Goal: Transaction & Acquisition: Subscribe to service/newsletter

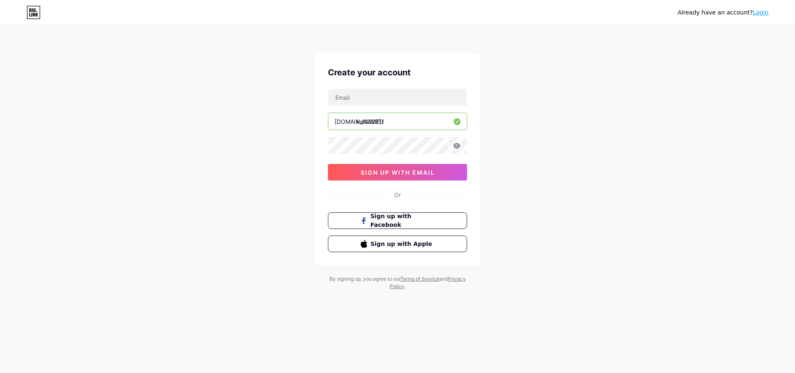
drag, startPoint x: 756, startPoint y: 10, endPoint x: 711, endPoint y: 24, distance: 47.8
click at [756, 10] on link "Login" at bounding box center [761, 12] width 16 height 7
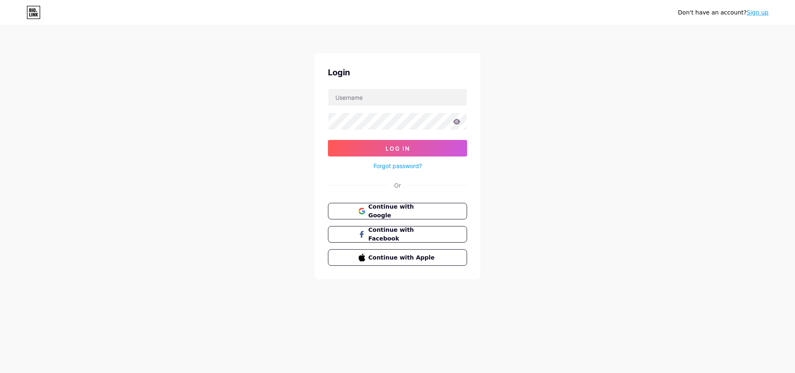
click at [762, 10] on link "Sign up" at bounding box center [758, 12] width 22 height 7
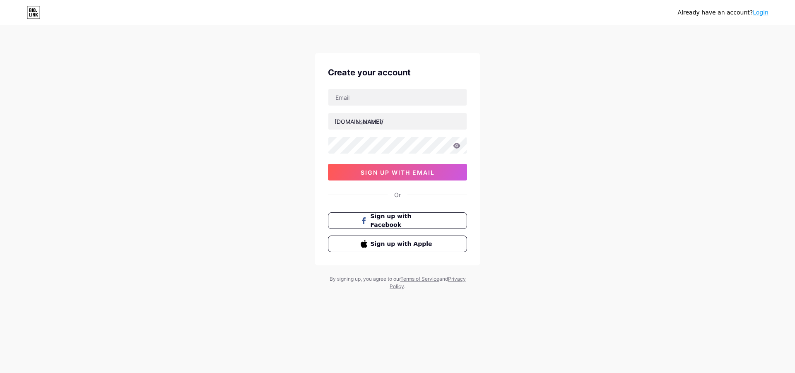
click at [762, 10] on link "Login" at bounding box center [761, 12] width 16 height 7
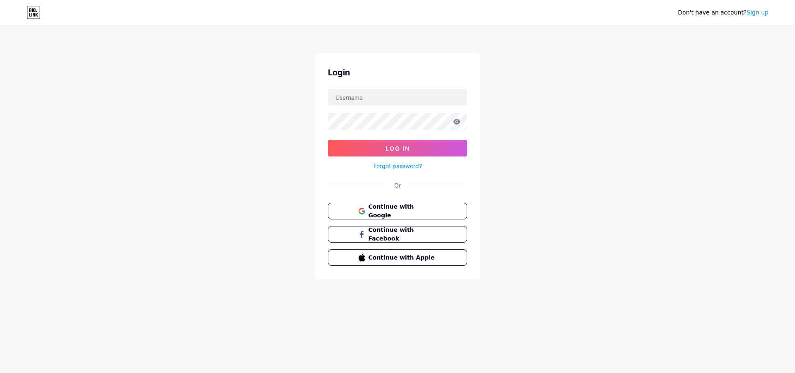
click at [762, 10] on link "Sign up" at bounding box center [758, 12] width 22 height 7
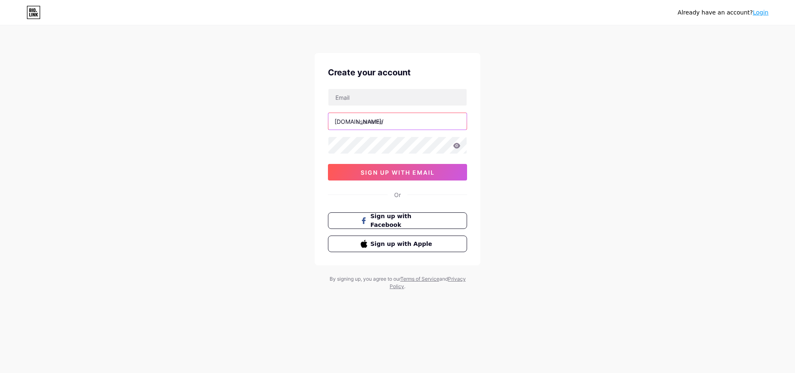
click at [389, 119] on input "text" at bounding box center [397, 121] width 138 height 17
paste input "kai022311"
type input "kai022311"
click at [378, 102] on input "text" at bounding box center [397, 97] width 138 height 17
click at [376, 96] on input "text" at bounding box center [397, 97] width 138 height 17
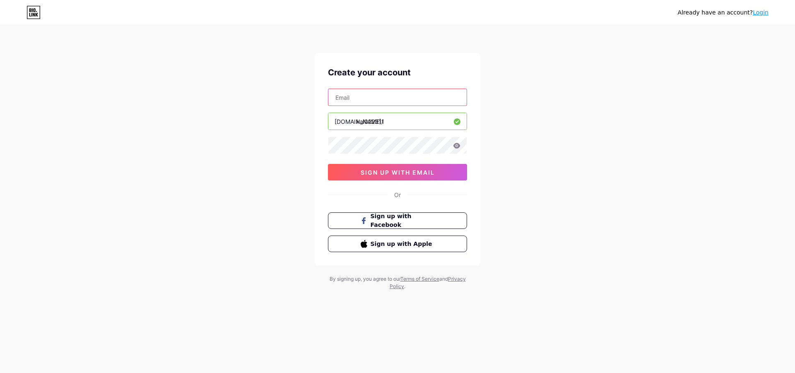
click at [376, 96] on input "text" at bounding box center [397, 97] width 138 height 17
type input "[EMAIL_ADDRESS][DOMAIN_NAME]"
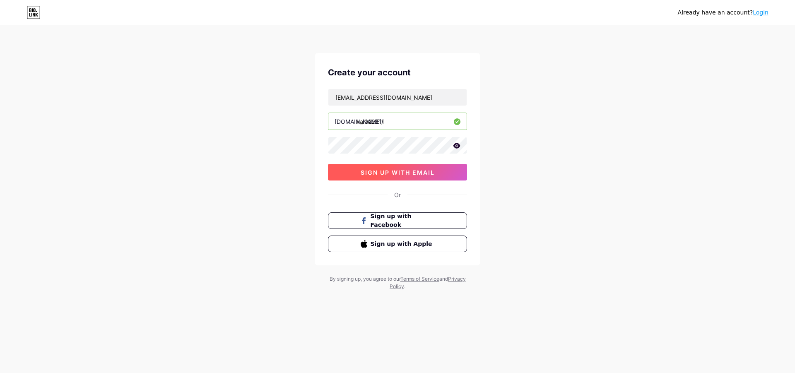
click at [432, 166] on button "sign up with email" at bounding box center [397, 172] width 139 height 17
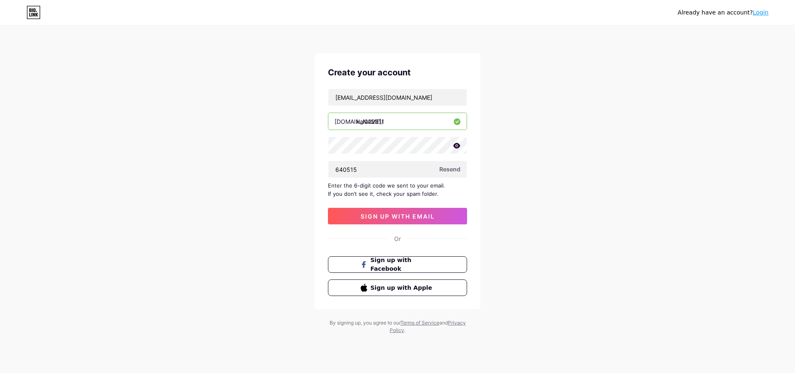
type input "640515"
click at [420, 224] on div "Create your account [EMAIL_ADDRESS][DOMAIN_NAME] [DOMAIN_NAME]/ kai022311 64051…" at bounding box center [398, 181] width 166 height 256
click at [416, 212] on button "sign up with email" at bounding box center [397, 216] width 139 height 17
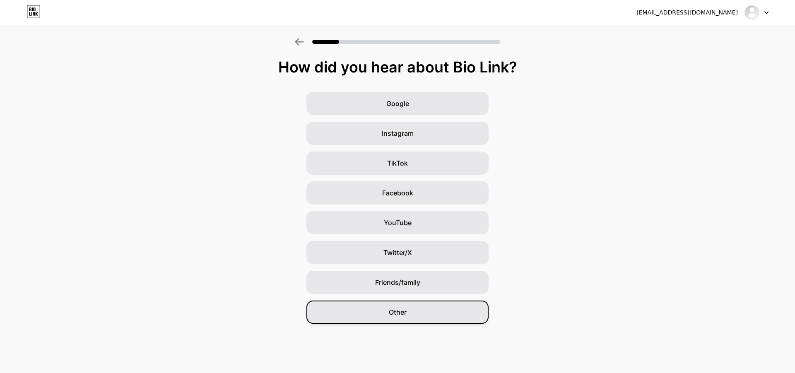
click at [383, 312] on div "Other" at bounding box center [397, 312] width 182 height 23
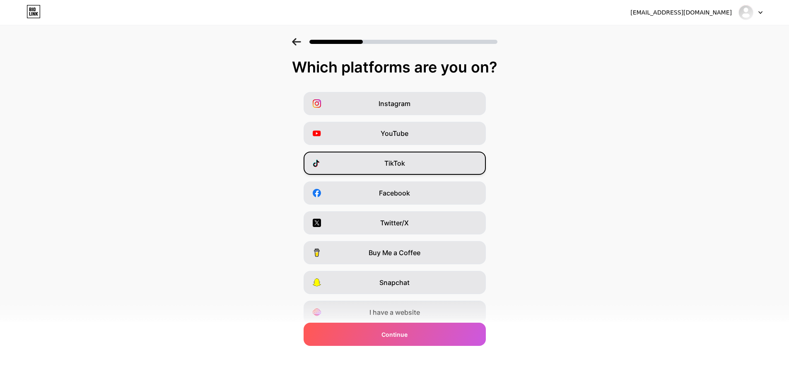
click at [392, 160] on span "TikTok" at bounding box center [394, 163] width 21 height 10
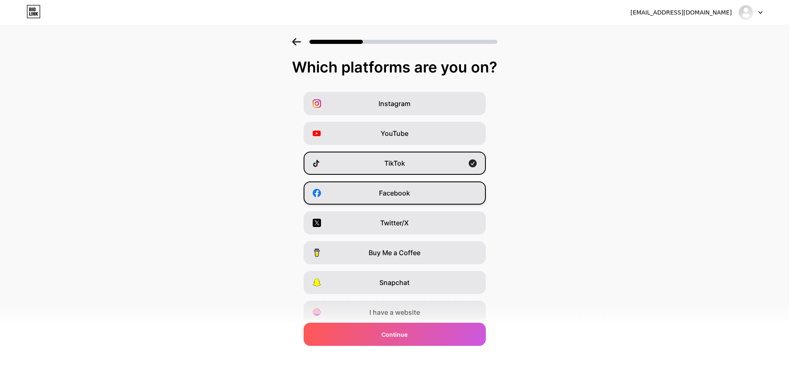
click at [402, 193] on span "Facebook" at bounding box center [394, 193] width 31 height 10
click at [403, 190] on span "Facebook" at bounding box center [394, 193] width 31 height 10
click at [409, 189] on span "Facebook" at bounding box center [394, 193] width 31 height 10
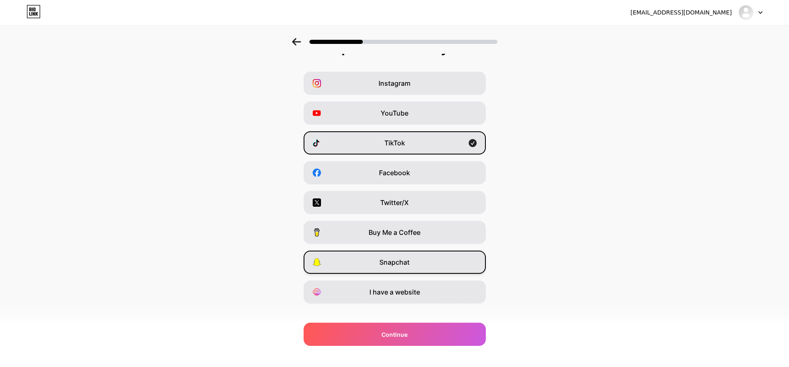
scroll to position [31, 0]
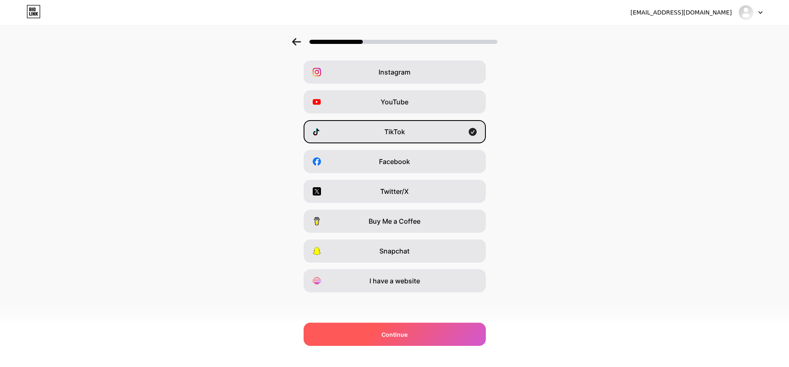
click at [413, 331] on div "Continue" at bounding box center [395, 334] width 182 height 23
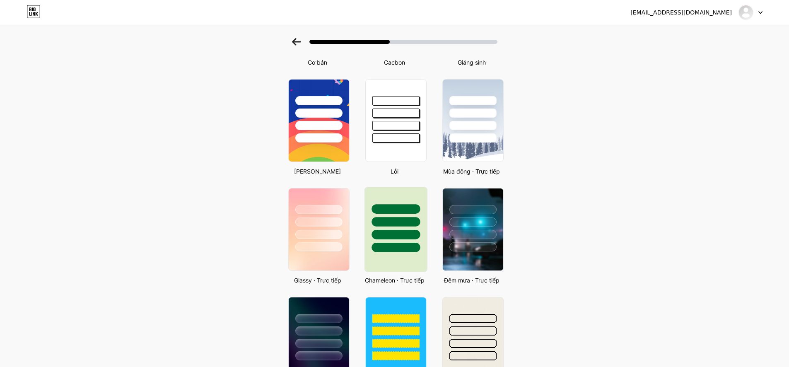
scroll to position [166, 0]
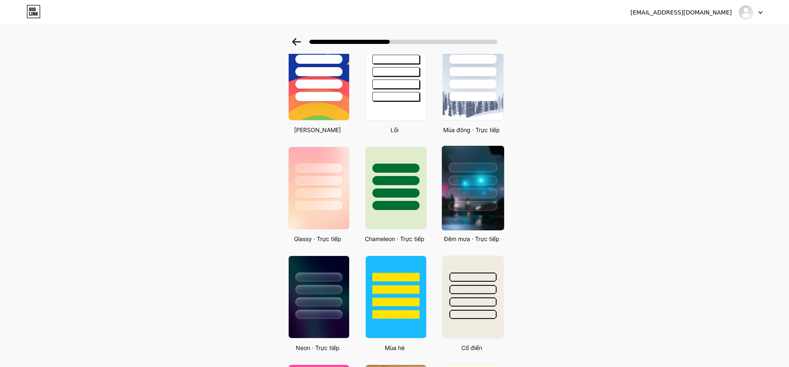
click at [478, 188] on div at bounding box center [472, 178] width 62 height 65
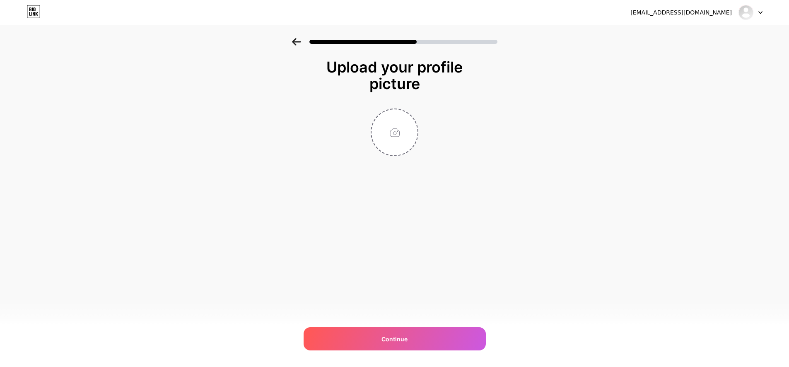
scroll to position [0, 0]
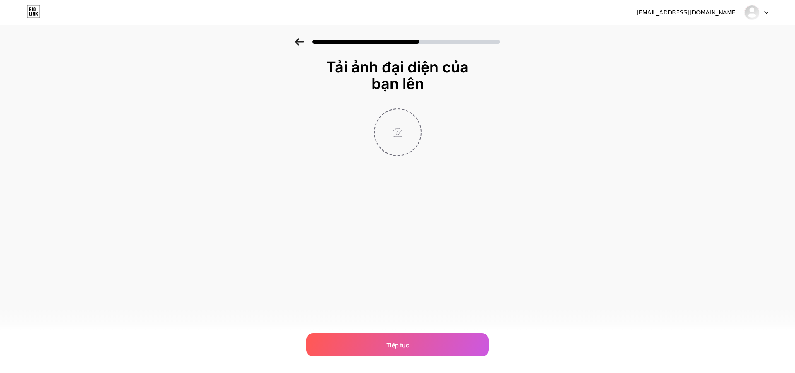
click at [410, 140] on input "file" at bounding box center [398, 132] width 46 height 46
click at [0, 265] on div "[EMAIL_ADDRESS][DOMAIN_NAME] Đăng xuất Liên kết đã được sao chép Tải ảnh đại di…" at bounding box center [397, 186] width 795 height 373
click at [387, 130] on input "file" at bounding box center [398, 132] width 46 height 46
type input "C:\fakepath\hahaha.jpg"
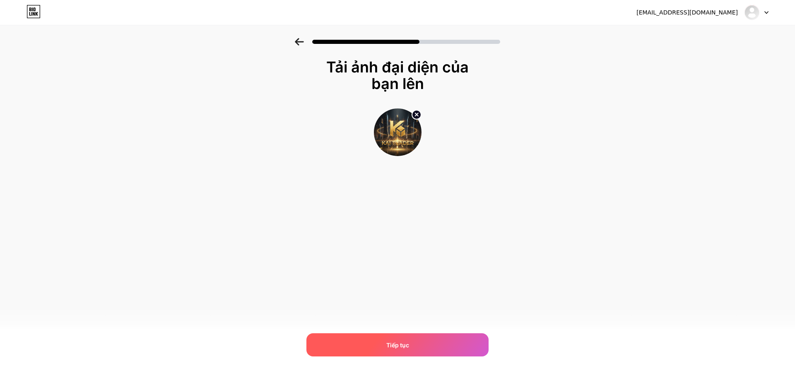
click at [422, 341] on div "Tiếp tục" at bounding box center [397, 344] width 182 height 23
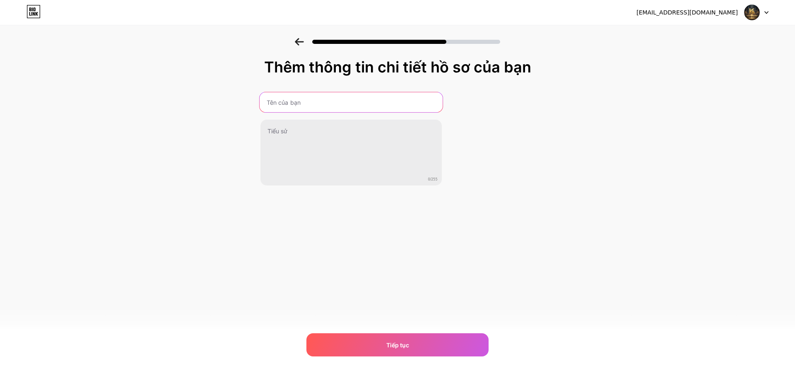
click at [307, 108] on input "text" at bounding box center [350, 102] width 183 height 20
type input "[PERSON_NAME]"
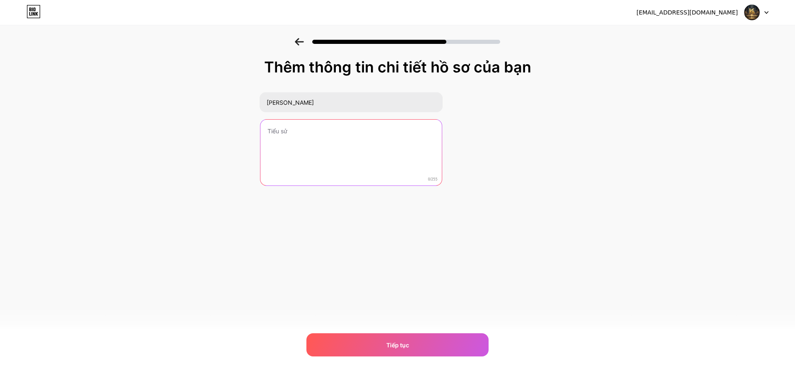
click at [301, 142] on textarea at bounding box center [350, 153] width 181 height 67
click at [309, 146] on textarea at bounding box center [350, 152] width 183 height 67
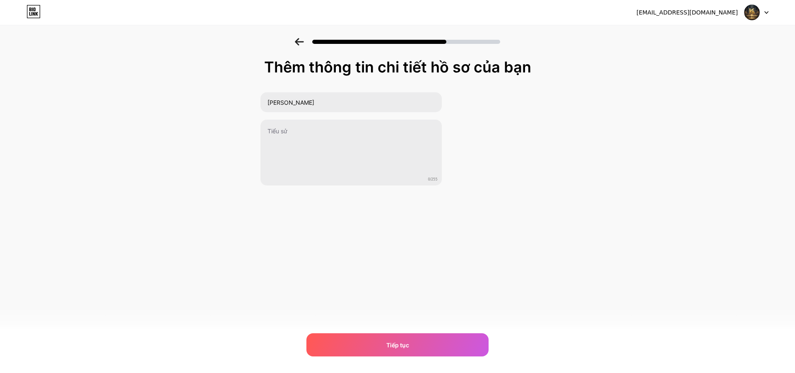
click at [167, 230] on div "[EMAIL_ADDRESS][DOMAIN_NAME] Đăng xuất Liên kết đã được sao chép Thêm thông tin…" at bounding box center [397, 186] width 795 height 373
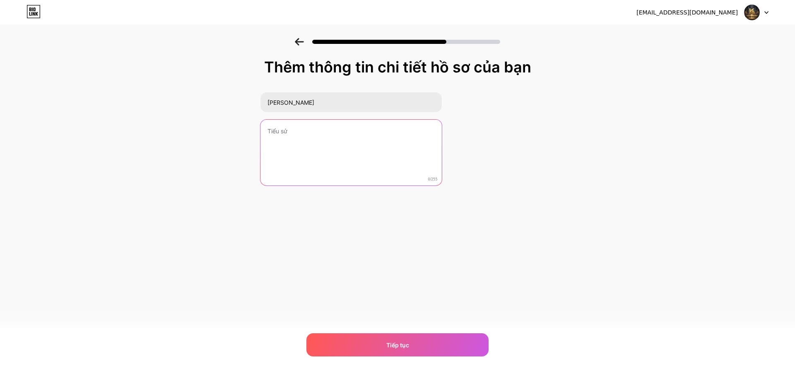
click at [294, 136] on textarea at bounding box center [350, 153] width 181 height 67
paste textarea "“Thắng thua là bài học, không phải kết quả.” 💰 Triết Lý Forex – Thưởng nạp 50% …"
type textarea "“Thắng thua là bài học, không phải kết quả.” 💰 Triết Lý Forex – Thưởng nạp 50% …"
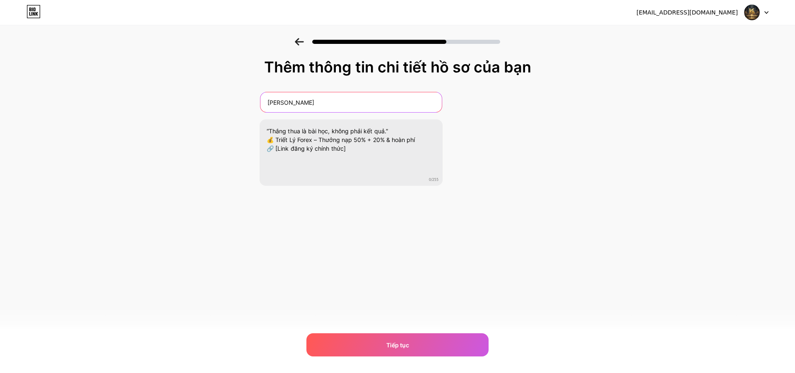
click at [326, 103] on input "[PERSON_NAME]" at bounding box center [350, 102] width 181 height 20
click at [326, 103] on input "[PERSON_NAME]" at bounding box center [350, 102] width 183 height 20
drag, startPoint x: 326, startPoint y: 103, endPoint x: 265, endPoint y: 98, distance: 61.1
click at [255, 101] on div "Thêm thông tin chi tiết hồ sơ của bạn [PERSON_NAME] “Thắng thua là bài học, khô…" at bounding box center [397, 132] width 795 height 189
type input "[PERSON_NAME]"
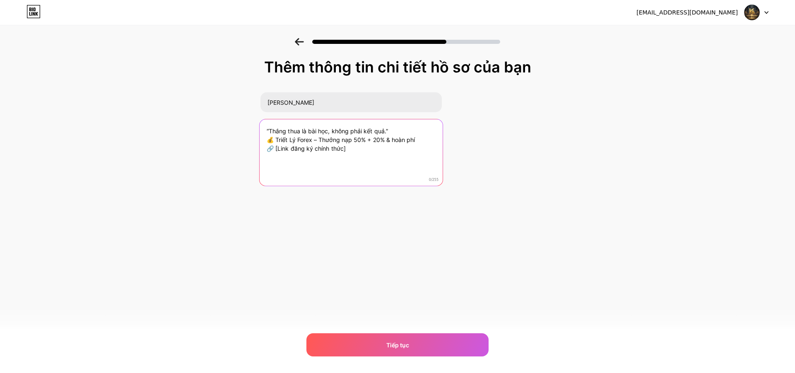
drag, startPoint x: 367, startPoint y: 152, endPoint x: 276, endPoint y: 151, distance: 90.7
click at [276, 151] on textarea "“Thắng thua là bài học, không phải kết quả.” 💰 Triết Lý Forex – Thưởng nạp 50% …" at bounding box center [350, 152] width 183 height 67
paste textarea "[URL][DOMAIN_NAME] Partner Code: TWX3R"
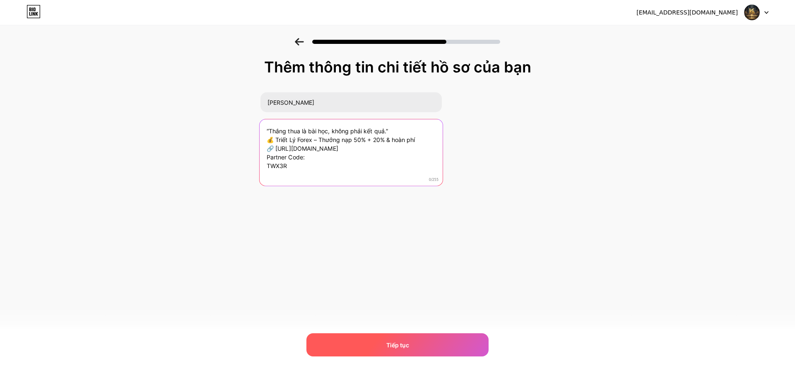
type textarea "“Thắng thua là bài học, không phải kết quả.” 💰 Triết Lý Forex – Thưởng nạp 50% …"
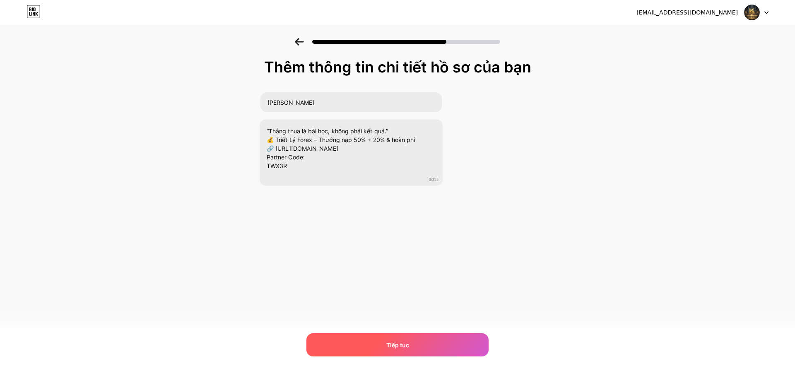
click at [411, 339] on div "Tiếp tục" at bounding box center [397, 344] width 182 height 23
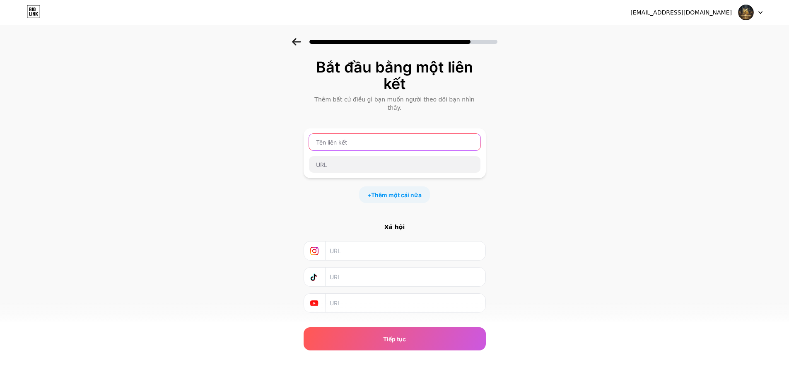
click at [354, 136] on input "text" at bounding box center [394, 142] width 171 height 17
click at [376, 138] on input "text" at bounding box center [394, 142] width 171 height 17
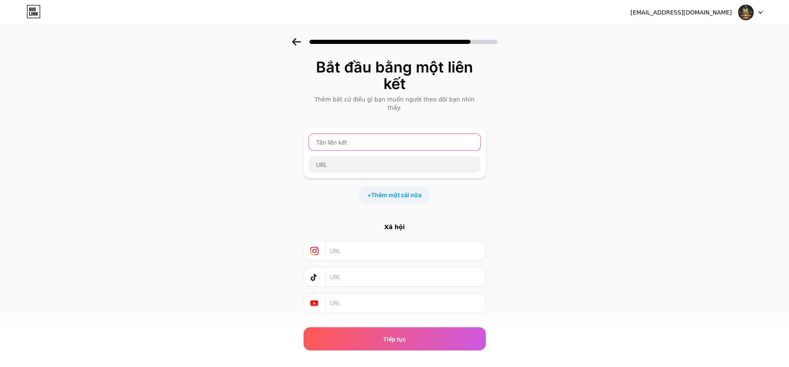
click at [376, 138] on input "text" at bounding box center [394, 142] width 171 height 17
click at [381, 191] on font "Thêm một cái nữa" at bounding box center [396, 194] width 51 height 7
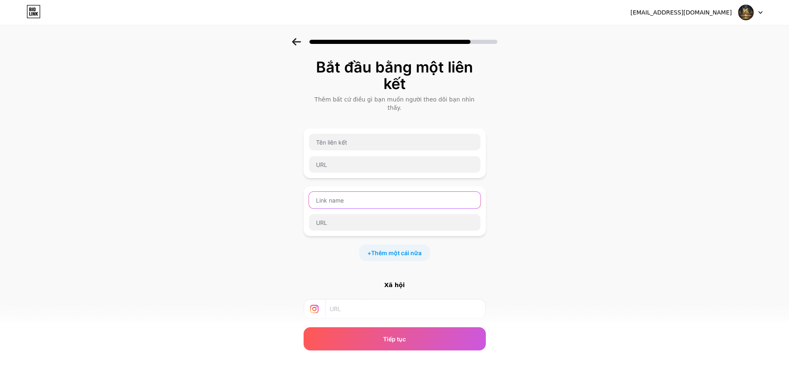
click at [375, 193] on input "text" at bounding box center [394, 200] width 171 height 17
click at [296, 41] on icon at bounding box center [296, 41] width 9 height 7
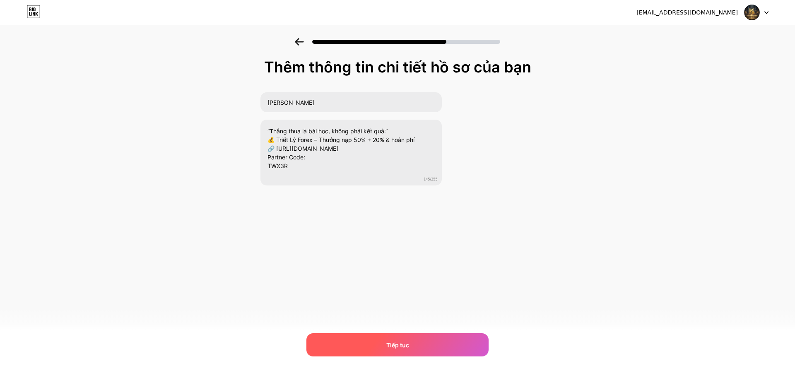
click at [410, 340] on div "Tiếp tục" at bounding box center [397, 344] width 182 height 23
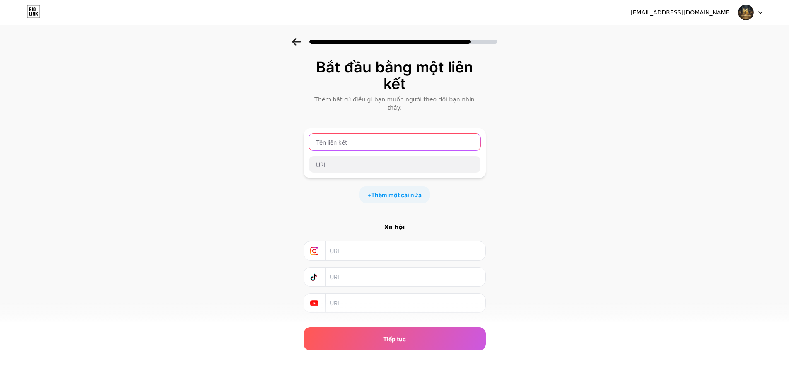
click at [375, 135] on input "text" at bounding box center [394, 142] width 171 height 17
click at [347, 272] on input "text" at bounding box center [405, 276] width 150 height 19
drag, startPoint x: 0, startPoint y: 212, endPoint x: 3, endPoint y: 208, distance: 5.0
click at [2, 209] on div "Bắt đầu bằng một liên kết Thêm bất cứ điều gì bạn muốn người theo dõi bạn nhìn …" at bounding box center [394, 196] width 789 height 316
click at [394, 273] on input "text" at bounding box center [405, 276] width 150 height 19
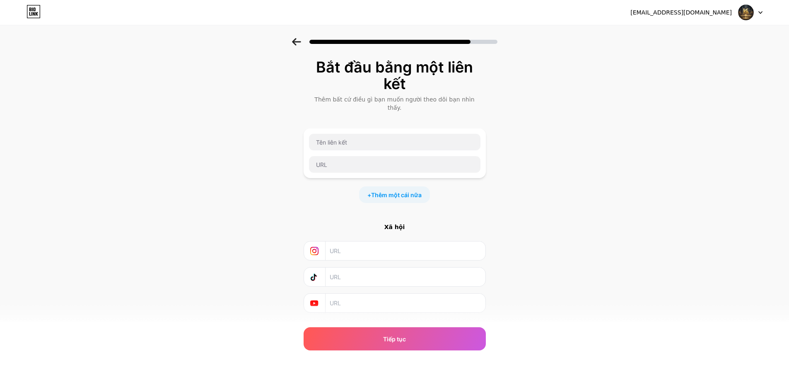
paste input "kai022311"
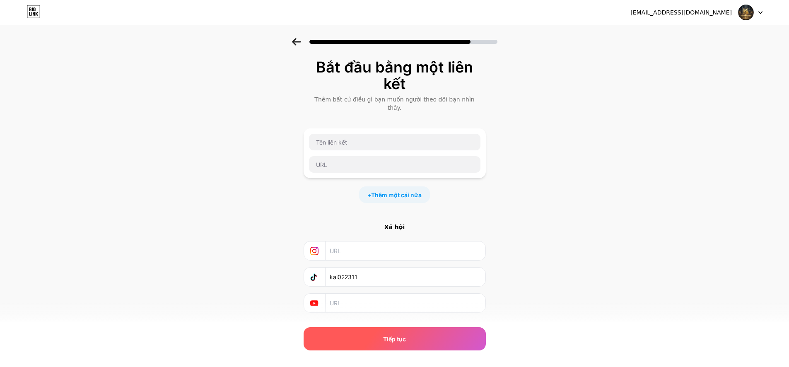
type input "kai022311"
click at [410, 332] on div "Tiếp tục" at bounding box center [395, 338] width 182 height 23
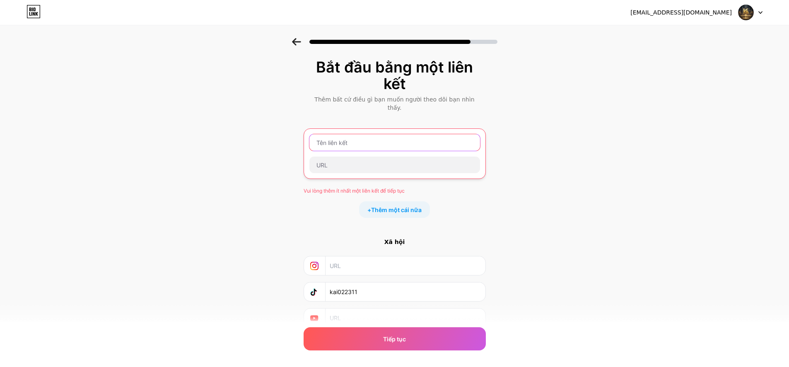
click at [379, 137] on input "text" at bounding box center [394, 142] width 171 height 17
click at [76, 156] on div "Bắt đầu bằng một liên kết Thêm bất cứ điều gì bạn muốn người theo dõi bạn nhìn …" at bounding box center [394, 203] width 789 height 331
click at [362, 134] on input "text" at bounding box center [394, 142] width 171 height 17
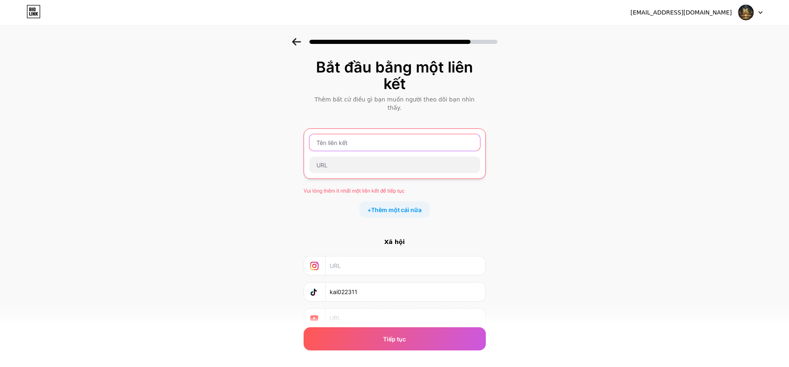
paste input "[URL][DOMAIN_NAME]"
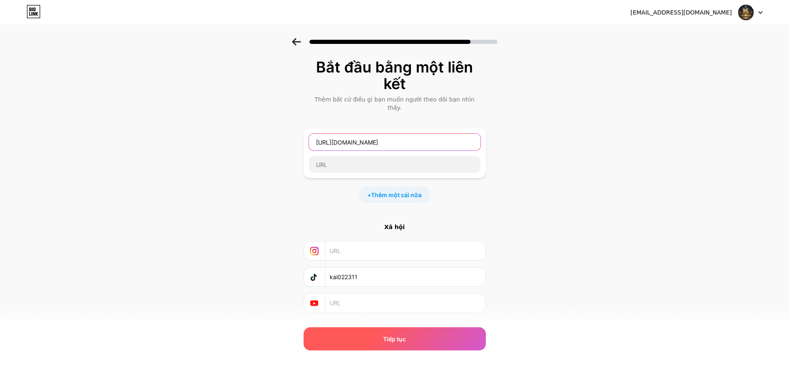
type input "[URL][DOMAIN_NAME]"
click at [405, 344] on div "Tiếp tục" at bounding box center [395, 338] width 182 height 23
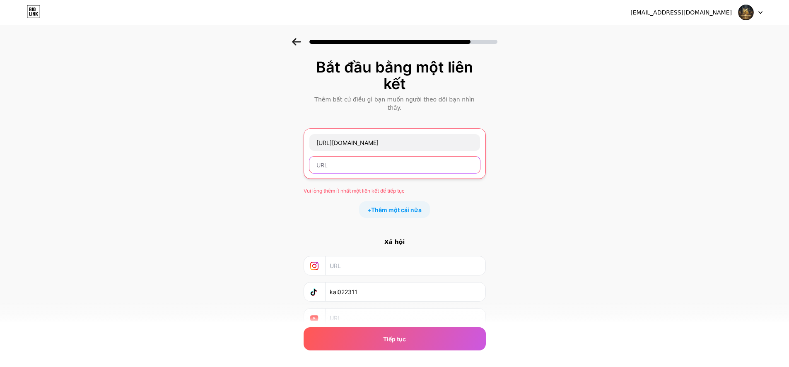
click at [345, 157] on input "text" at bounding box center [394, 165] width 171 height 17
paste input "@KaiFX9999"
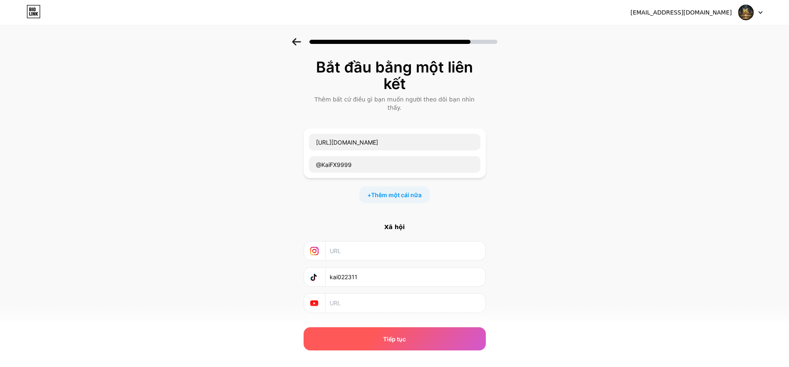
click at [403, 332] on div "Tiếp tục" at bounding box center [395, 338] width 182 height 23
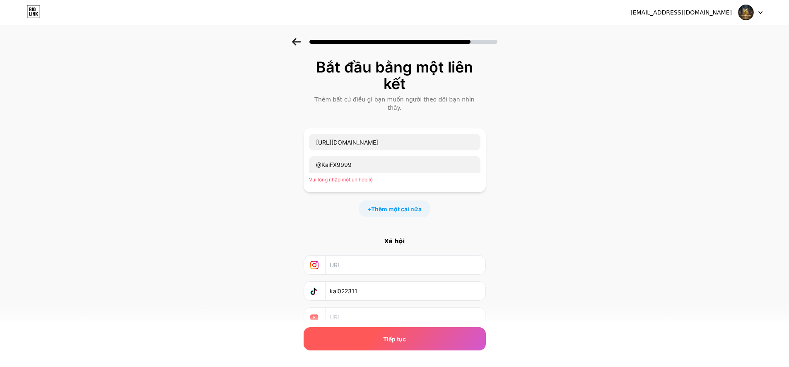
click at [400, 335] on span "Tiếp tục" at bounding box center [394, 339] width 23 height 9
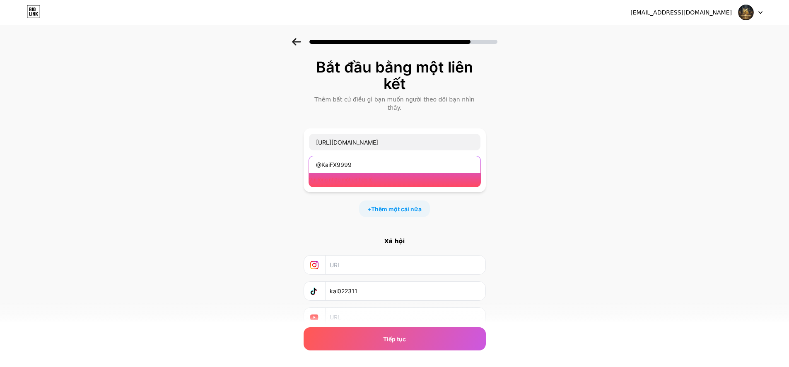
click at [325, 156] on input "@KaiFX9999" at bounding box center [394, 164] width 171 height 17
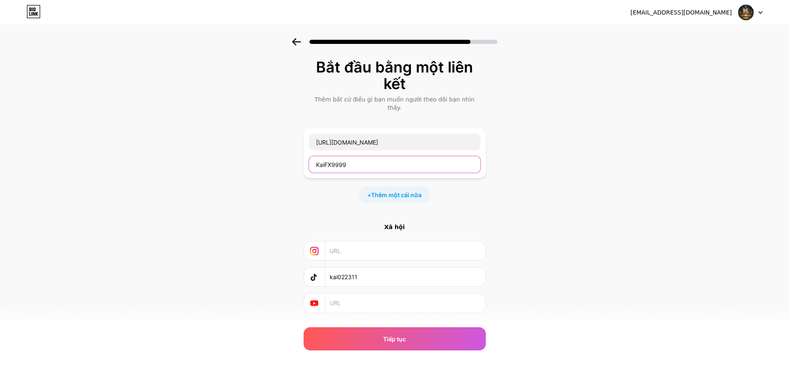
type input "KaiFX9999"
click at [489, 201] on div "Bắt đầu bằng một liên kết Thêm bất cứ điều gì bạn muốn người theo dõi bạn nhìn …" at bounding box center [394, 196] width 789 height 316
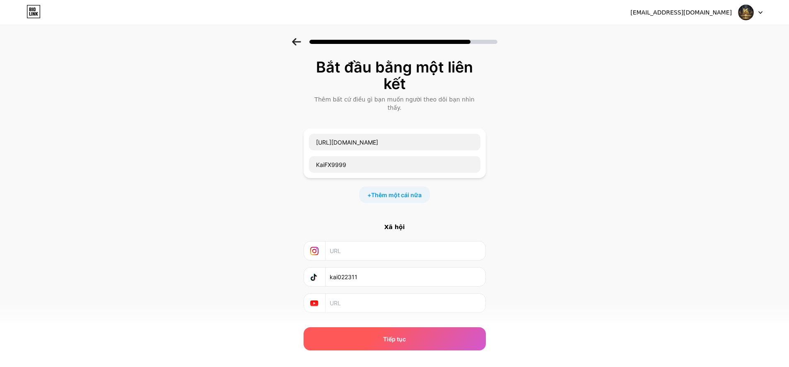
click at [407, 329] on div "Tiếp tục" at bounding box center [395, 338] width 182 height 23
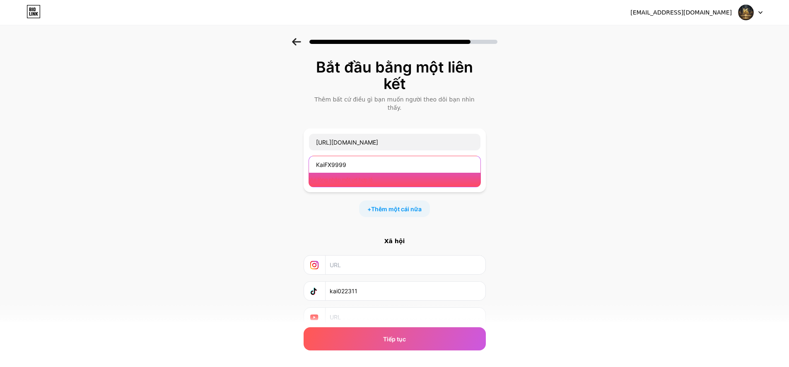
click at [368, 156] on input "KaiFX9999" at bounding box center [394, 164] width 171 height 17
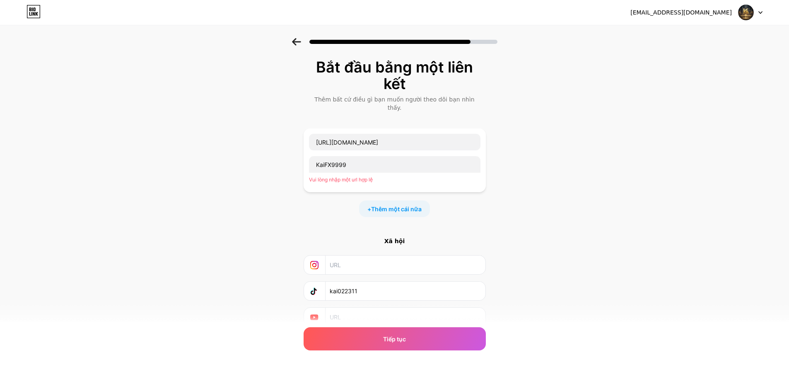
click at [345, 246] on div "Xã hội kai022311" at bounding box center [395, 282] width 182 height 90
click at [341, 256] on input "text" at bounding box center [405, 264] width 150 height 19
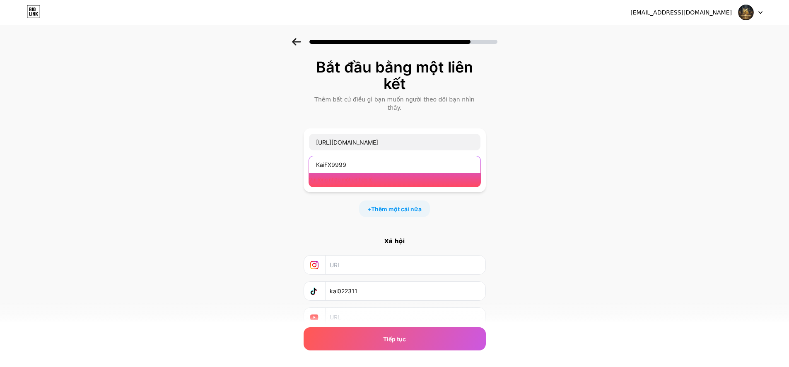
click at [367, 157] on input "KaiFX9999" at bounding box center [394, 164] width 171 height 17
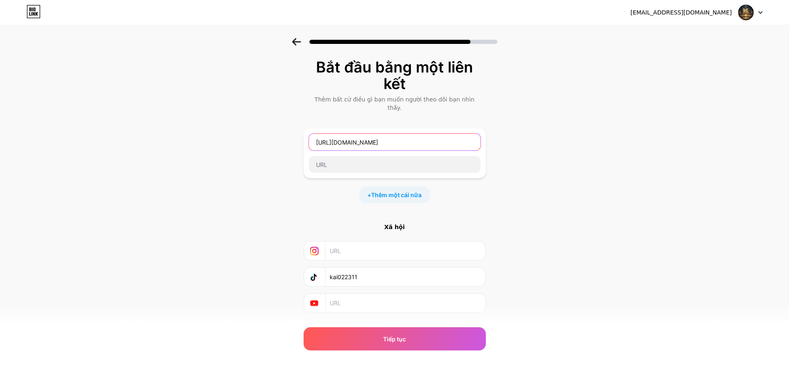
click at [399, 137] on input "[URL][DOMAIN_NAME]" at bounding box center [394, 142] width 171 height 17
click at [400, 137] on input "[URL][DOMAIN_NAME]" at bounding box center [394, 142] width 171 height 17
click at [333, 268] on input "kai022311" at bounding box center [405, 276] width 150 height 19
type input "@kai022311"
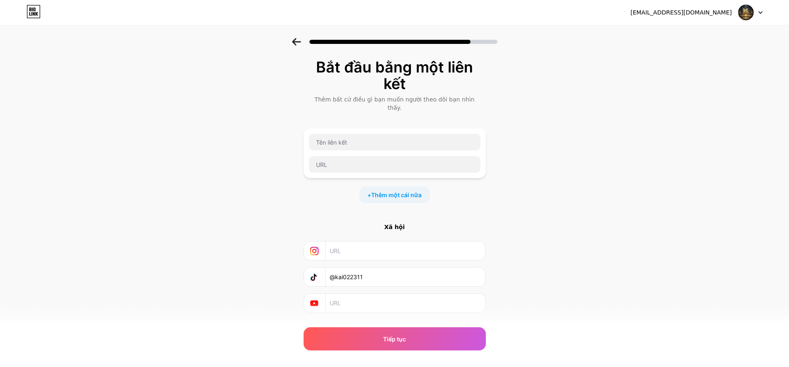
click at [474, 194] on div "+ Thêm một cái nữa" at bounding box center [395, 194] width 182 height 17
click at [431, 346] on div "Tiếp tục" at bounding box center [395, 338] width 182 height 23
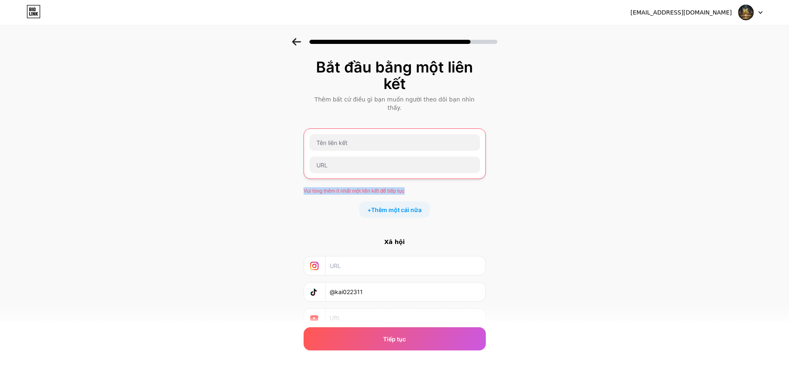
drag, startPoint x: 301, startPoint y: 180, endPoint x: 415, endPoint y: 181, distance: 113.9
click at [415, 181] on div "Bắt đầu bằng một liên kết Thêm bất cứ điều gì bạn muốn người theo dõi bạn nhìn …" at bounding box center [394, 203] width 789 height 331
click at [385, 134] on input "text" at bounding box center [394, 142] width 171 height 17
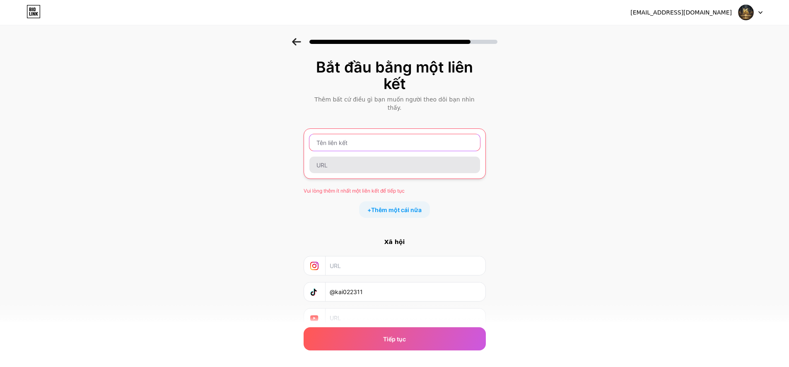
paste input "[URL][DOMAIN_NAME]"
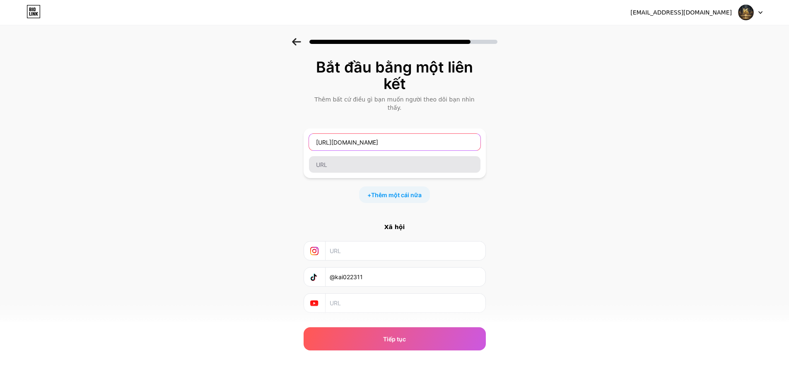
type input "[URL][DOMAIN_NAME]"
click at [362, 158] on input "text" at bounding box center [394, 164] width 171 height 17
paste input "[URL][DOMAIN_NAME]"
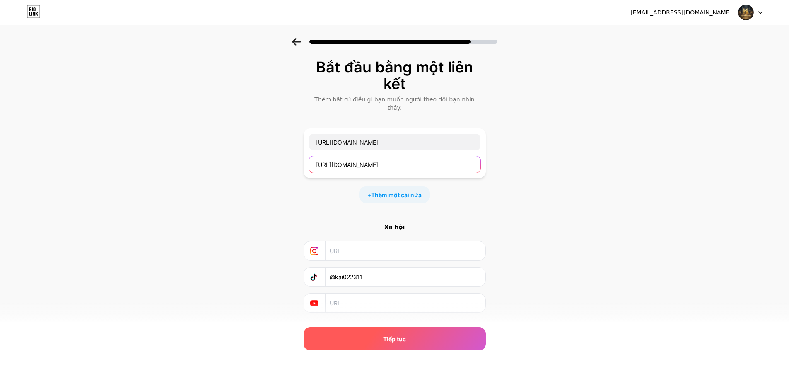
type input "[URL][DOMAIN_NAME]"
click at [384, 341] on div "Tiếp tục" at bounding box center [395, 338] width 182 height 23
click at [397, 340] on font "Tiếp tục" at bounding box center [394, 338] width 23 height 7
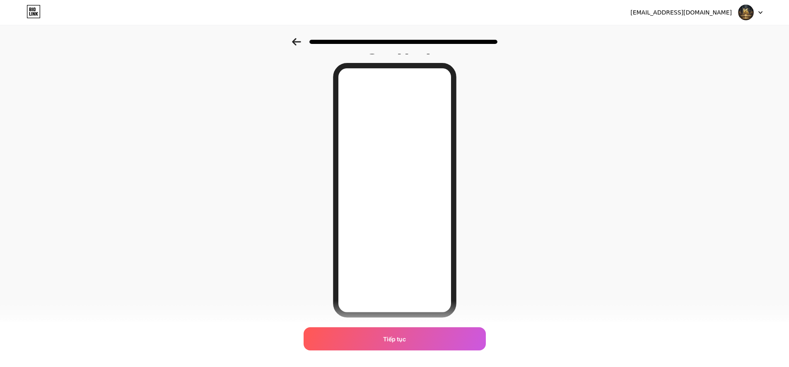
scroll to position [49, 0]
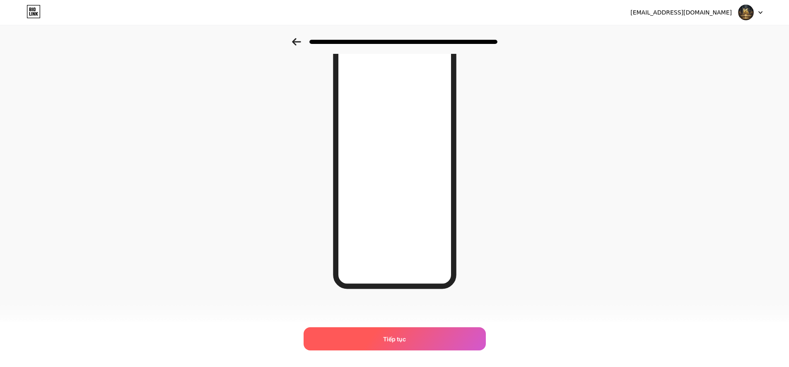
click at [429, 340] on div "Tiếp tục" at bounding box center [395, 338] width 182 height 23
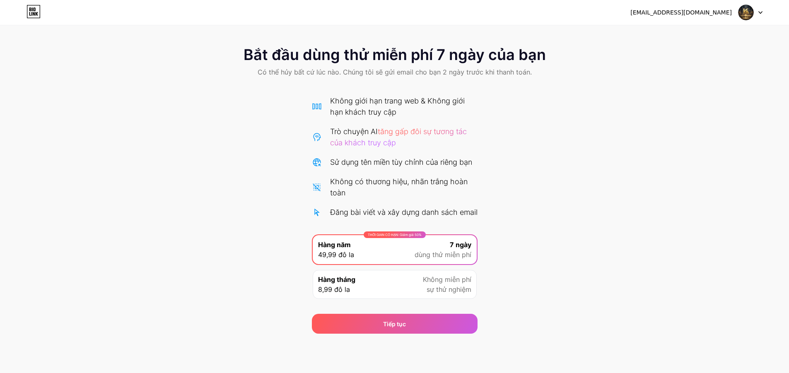
click at [379, 108] on font "Không giới hạn trang web & Không giới hạn khách truy cập" at bounding box center [397, 106] width 135 height 20
click at [389, 299] on div "Hàng tháng 8,99 đô la Không miễn phí sự thử nghiệm" at bounding box center [395, 284] width 164 height 29
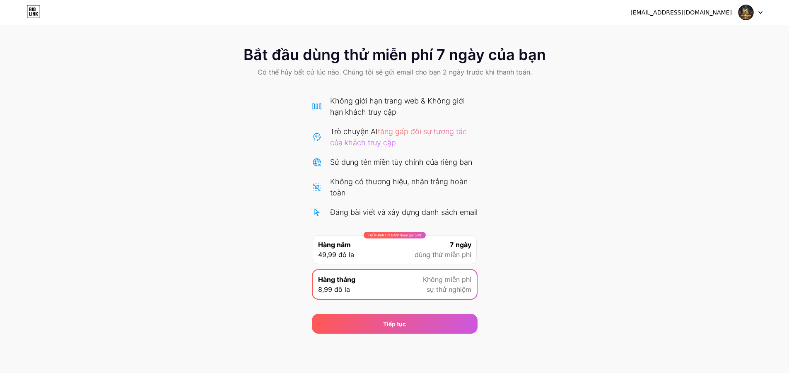
click at [394, 275] on div "THỜI GIAN CÓ HẠN: Giảm giá 50% Hàng năm 49,99 đô la 7 ngày dùng thử miễn phí Hà…" at bounding box center [395, 269] width 166 height 70
click at [400, 264] on div "THỜI GIAN CÓ HẠN: Giảm giá 50% Hàng năm 49,99 đô la 7 ngày dùng thử miễn phí" at bounding box center [395, 249] width 164 height 29
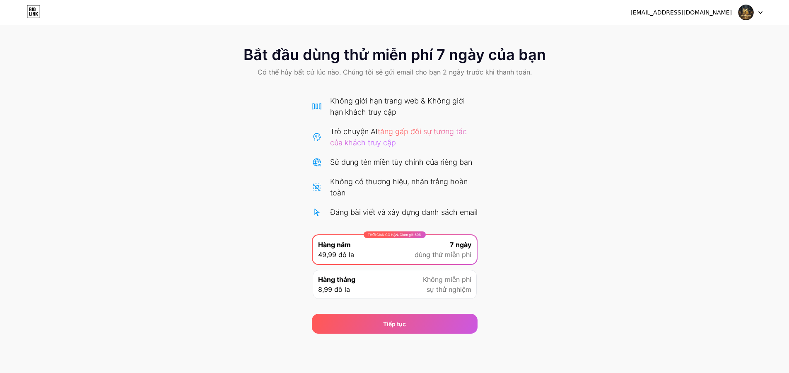
click at [398, 299] on div "Hàng tháng 8,99 đô la Không miễn phí sự thử nghiệm" at bounding box center [395, 284] width 164 height 29
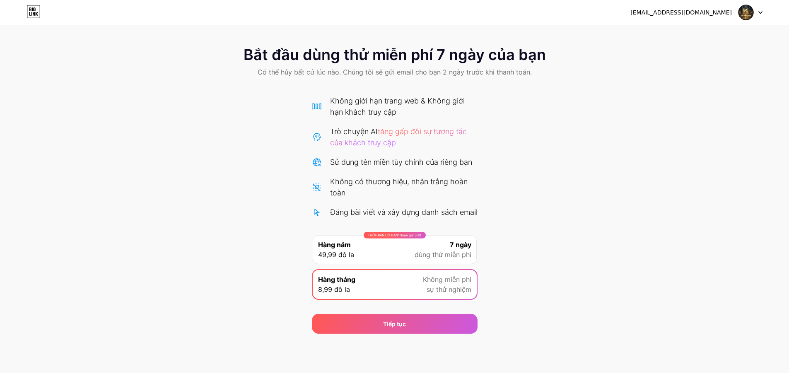
scroll to position [0, 0]
click at [417, 259] on font "dùng thử miễn phí" at bounding box center [442, 255] width 57 height 8
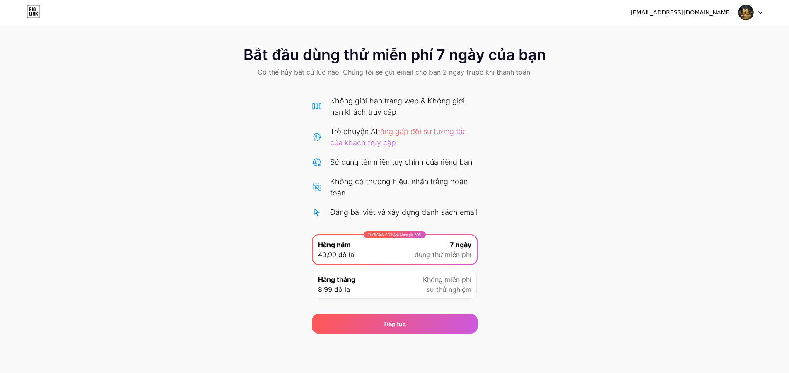
click at [412, 264] on div "THỜI GIAN CÓ HẠN: Giảm giá 50% Hàng năm 49,99 đô la 7 ngày dùng thử miễn phí" at bounding box center [395, 249] width 164 height 29
drag, startPoint x: 419, startPoint y: 307, endPoint x: 415, endPoint y: 294, distance: 14.3
click at [419, 299] on div "Hàng tháng 8,99 đô la Không miễn phí sự thử nghiệm" at bounding box center [395, 284] width 164 height 29
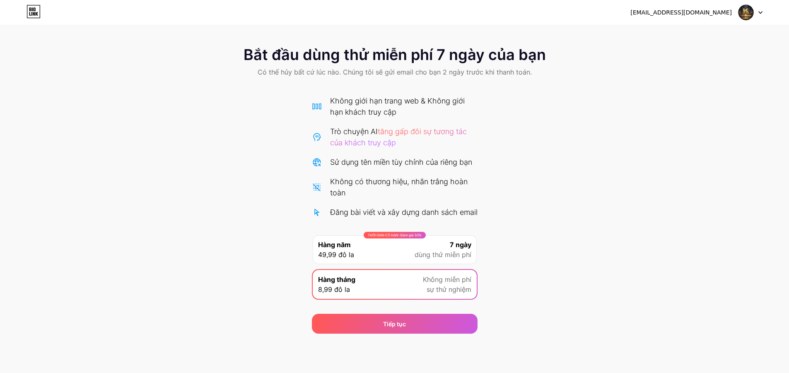
click at [407, 263] on div "THỜI GIAN CÓ HẠN: Giảm giá 50% Hàng năm 49,99 đô la 7 ngày dùng thử miễn phí" at bounding box center [395, 249] width 164 height 29
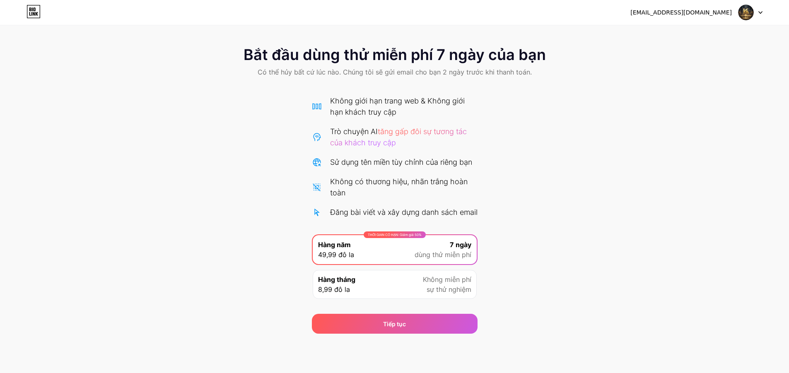
click at [392, 299] on div "Hàng tháng 8,99 đô la Không miễn phí sự thử nghiệm" at bounding box center [395, 284] width 164 height 29
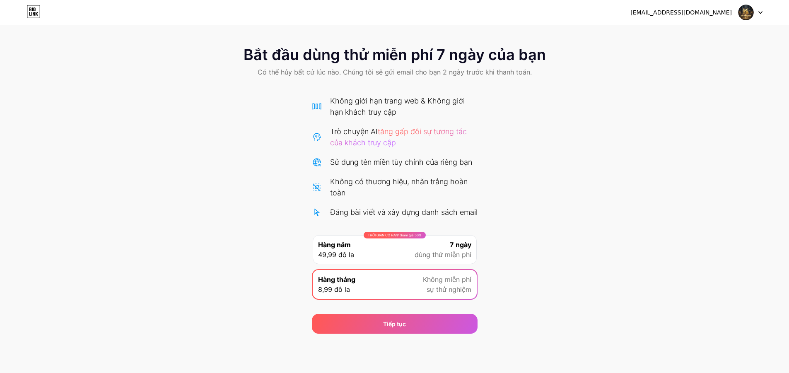
click at [434, 215] on font "Đăng bài viết và xây dựng danh sách email" at bounding box center [403, 212] width 147 height 9
click at [383, 127] on div "Trò chuyện AI tăng gấp đôi sự tương tác của khách truy cập" at bounding box center [403, 137] width 147 height 22
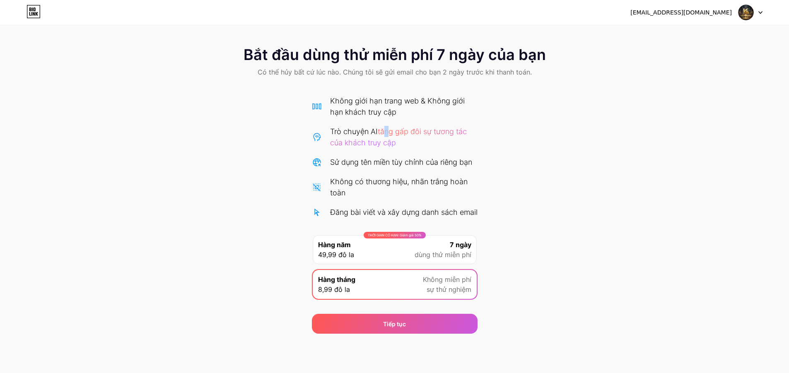
click at [392, 127] on div "Trò chuyện AI tăng gấp đôi sự tương tác của khách truy cập" at bounding box center [403, 137] width 147 height 22
click at [761, 12] on icon at bounding box center [760, 13] width 3 height 2
click at [33, 8] on icon at bounding box center [34, 11] width 14 height 13
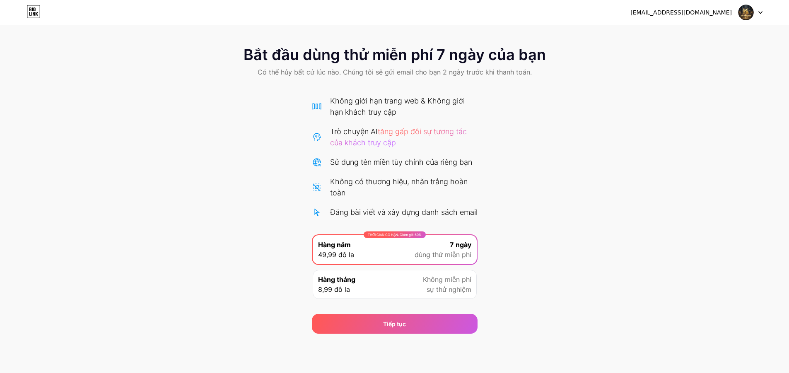
drag, startPoint x: 4, startPoint y: 264, endPoint x: 0, endPoint y: 260, distance: 5.3
click at [5, 263] on div "Bắt đầu dùng thử miễn phí 7 ngày của bạn Có thể hủy bất cứ lúc nào. Chúng tôi s…" at bounding box center [394, 186] width 789 height 296
click at [369, 212] on font "Đăng bài viết và xây dựng danh sách email" at bounding box center [403, 212] width 147 height 9
drag, startPoint x: 345, startPoint y: 100, endPoint x: 433, endPoint y: 110, distance: 88.8
click at [433, 110] on div "Không giới hạn trang web & Không giới hạn khách truy cập" at bounding box center [403, 106] width 147 height 22
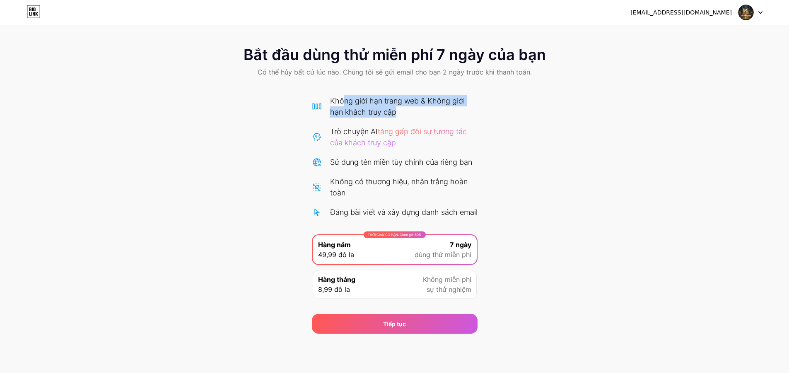
click at [434, 110] on div "Không giới hạn trang web & Không giới hạn khách truy cập" at bounding box center [403, 106] width 147 height 22
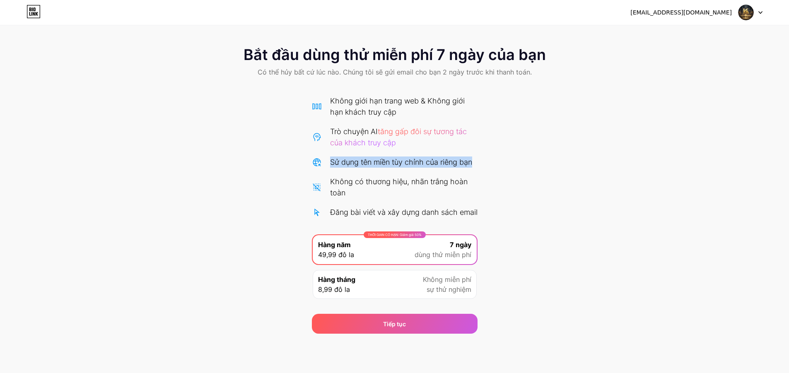
drag, startPoint x: 329, startPoint y: 162, endPoint x: 496, endPoint y: 166, distance: 167.3
click at [501, 170] on div "Bắt đầu dùng thử miễn phí 7 ngày của bạn Có thể hủy bất cứ lúc nào. Chúng tôi s…" at bounding box center [394, 186] width 789 height 296
click at [449, 156] on div "Không giới hạn trang web & Không giới hạn khách truy cập Trò chuyện AI tăng gấp…" at bounding box center [395, 156] width 166 height 123
drag, startPoint x: 333, startPoint y: 162, endPoint x: 463, endPoint y: 171, distance: 131.1
click at [463, 171] on div "Không giới hạn trang web & Không giới hạn khách truy cập Trò chuyện AI tăng gấp…" at bounding box center [395, 156] width 166 height 123
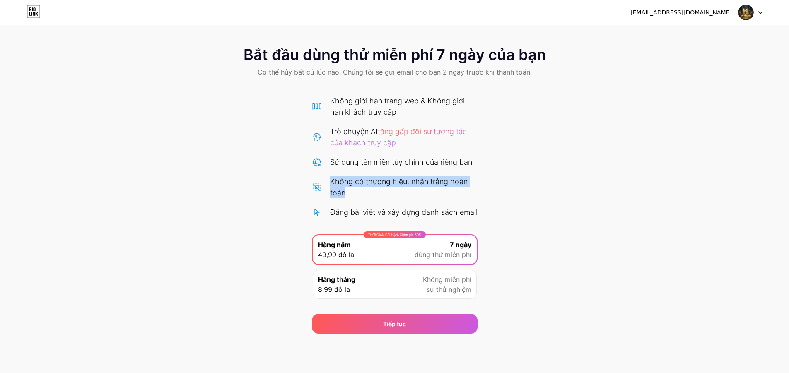
drag, startPoint x: 331, startPoint y: 180, endPoint x: 475, endPoint y: 191, distance: 144.5
click at [475, 191] on div "Không có thương hiệu, nhãn trắng hoàn toàn" at bounding box center [403, 187] width 147 height 22
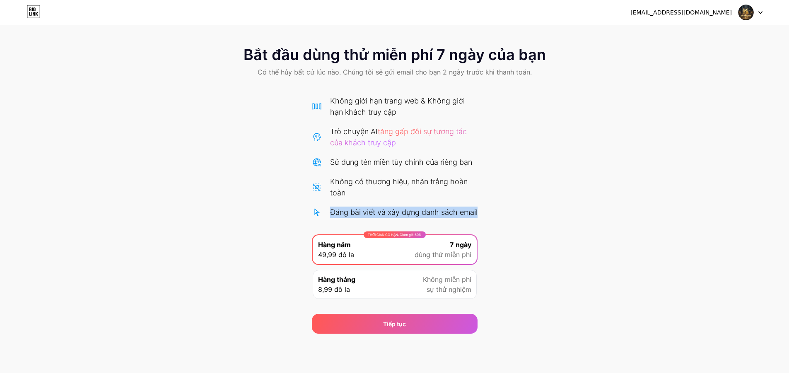
drag, startPoint x: 325, startPoint y: 212, endPoint x: 465, endPoint y: 218, distance: 140.9
click at [463, 218] on div "Đăng bài viết và xây dựng danh sách email" at bounding box center [395, 212] width 166 height 11
click at [466, 218] on div "Đăng bài viết và xây dựng danh sách email" at bounding box center [403, 212] width 147 height 11
click at [761, 11] on icon at bounding box center [760, 12] width 4 height 3
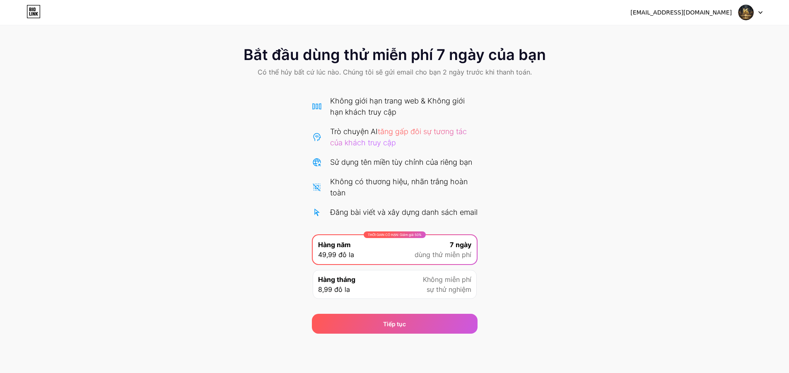
scroll to position [5, 0]
click at [405, 286] on div "Hàng tháng 8,99 đô la Không miễn phí sự thử nghiệm" at bounding box center [395, 284] width 164 height 29
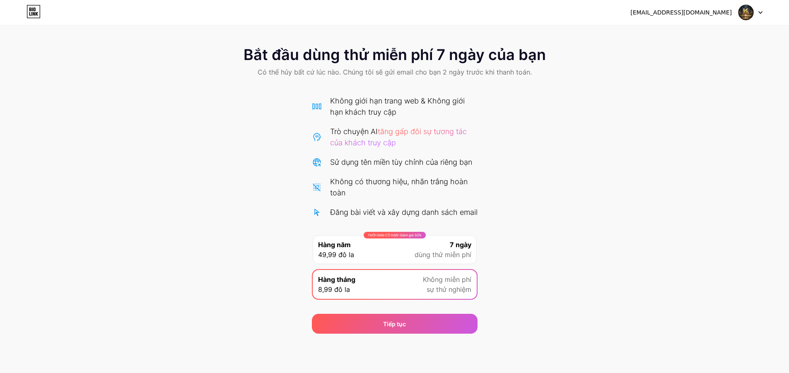
click at [388, 260] on div "THỜI GIAN CÓ HẠN: Giảm giá 50% Hàng năm 49,99 đô la 7 ngày dùng thử miễn phí" at bounding box center [395, 249] width 164 height 29
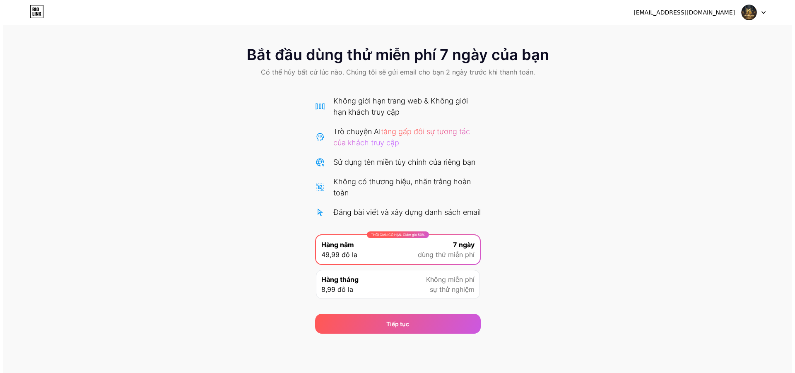
scroll to position [0, 0]
drag, startPoint x: 339, startPoint y: 181, endPoint x: 445, endPoint y: 178, distance: 105.6
click at [443, 180] on font "Không có thương hiệu, nhãn trắng hoàn toàn" at bounding box center [398, 187] width 137 height 20
click at [445, 178] on font "Không có thương hiệu, nhãn trắng hoàn toàn" at bounding box center [398, 187] width 137 height 20
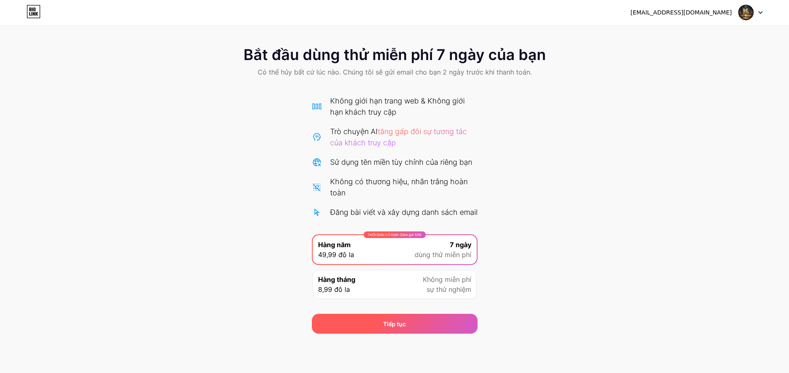
click at [407, 334] on div "Tiếp tục" at bounding box center [395, 324] width 166 height 20
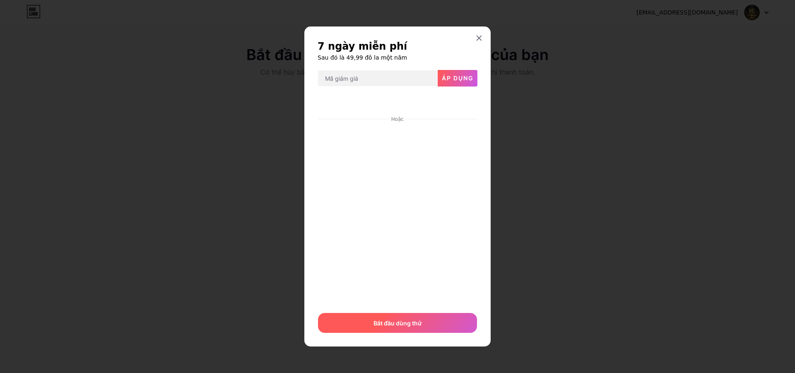
click at [406, 320] on font "Bắt đầu dùng thử" at bounding box center [397, 323] width 48 height 7
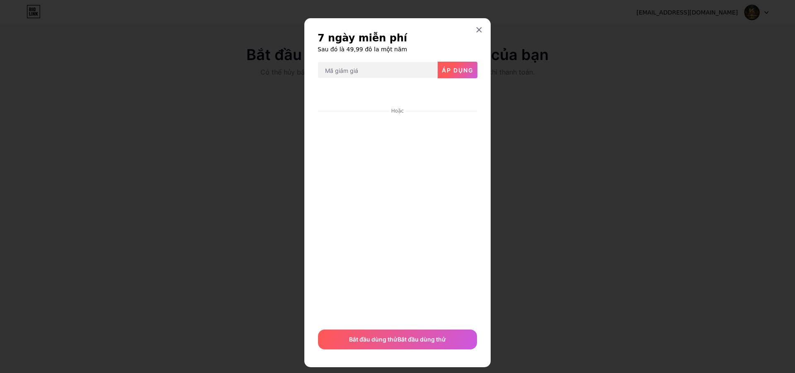
click at [452, 77] on button "Áp dụng" at bounding box center [458, 70] width 40 height 17
click at [453, 72] on span at bounding box center [458, 70] width 10 height 10
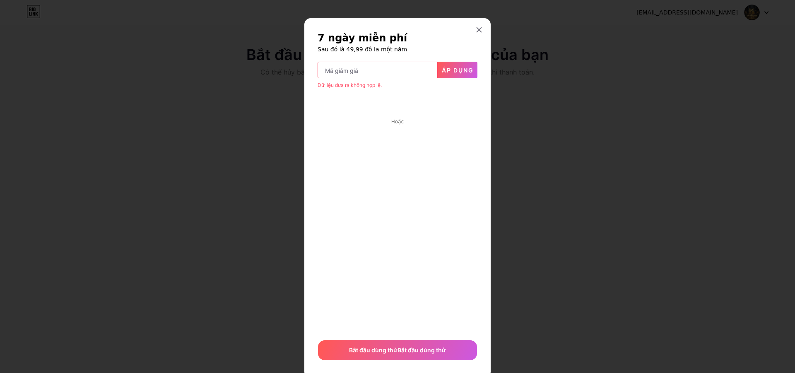
scroll to position [23, 0]
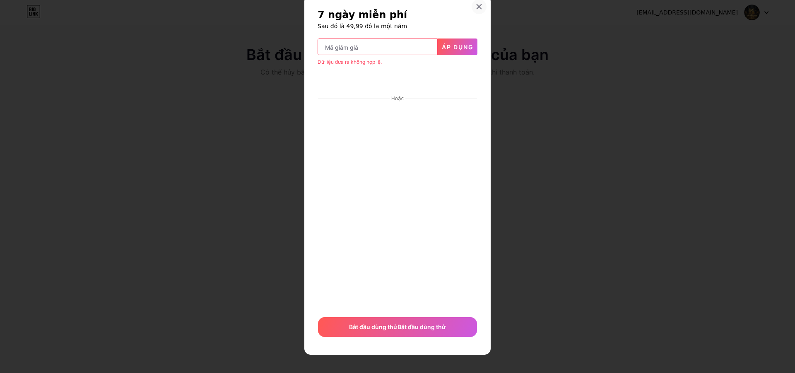
click at [475, 3] on div at bounding box center [479, 6] width 15 height 15
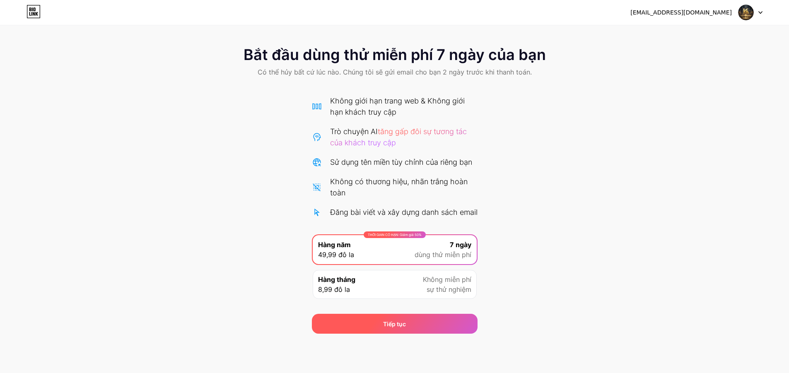
click at [381, 334] on div "Tiếp tục" at bounding box center [395, 324] width 166 height 20
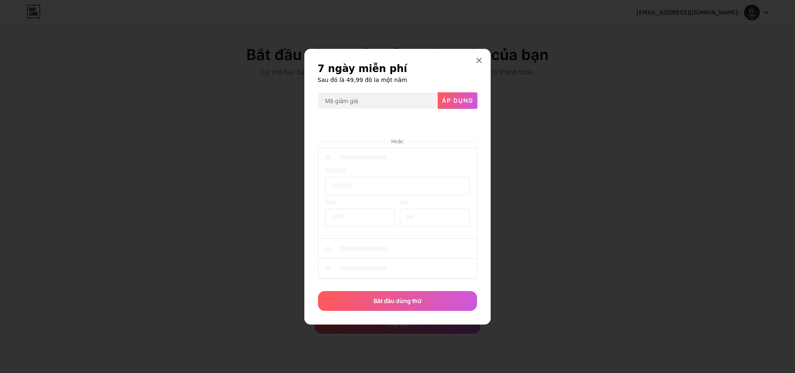
click at [381, 166] on div at bounding box center [397, 214] width 159 height 137
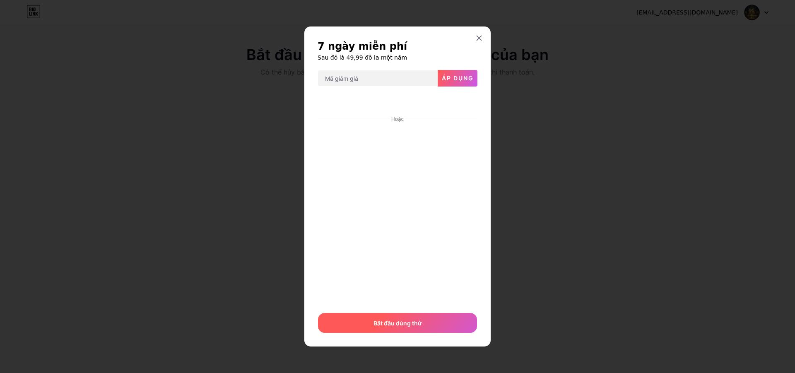
click at [389, 326] on font "Bắt đầu dùng thử" at bounding box center [397, 323] width 48 height 7
